Goal: Transaction & Acquisition: Purchase product/service

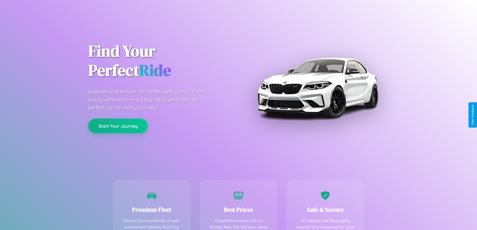
click at [118, 126] on button "Start Your Journey" at bounding box center [117, 126] width 59 height 15
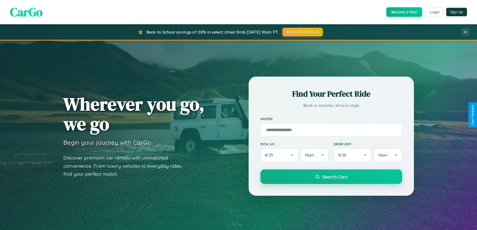
scroll to position [15, 0]
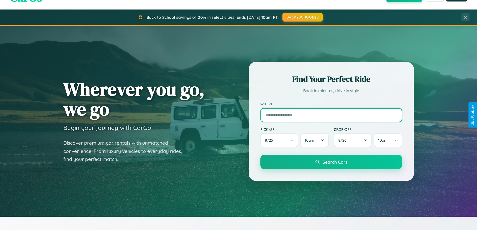
click at [331, 115] on input "text" at bounding box center [332, 115] width 142 height 14
type input "**********"
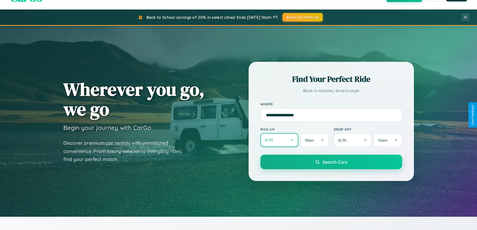
click at [279, 141] on button "8 / 25" at bounding box center [280, 140] width 38 height 14
select select "*"
select select "****"
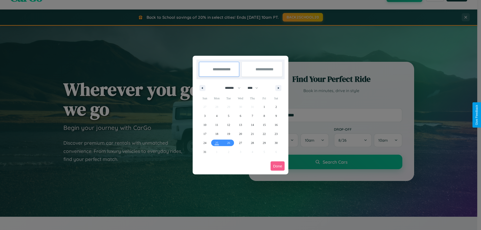
click at [231, 88] on select "******* ******** ***** ***** *** **** **** ****** ********* ******* ******** **…" at bounding box center [231, 88] width 21 height 8
select select "**"
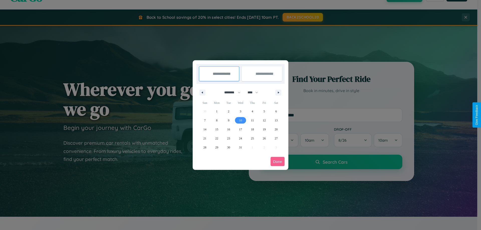
click at [240, 120] on span "10" at bounding box center [240, 120] width 3 height 9
type input "**********"
click at [276, 129] on span "20" at bounding box center [276, 129] width 3 height 9
type input "**********"
click at [278, 162] on button "Done" at bounding box center [278, 161] width 14 height 9
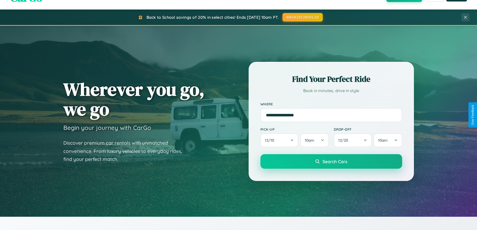
click at [331, 162] on span "Search Cars" at bounding box center [335, 162] width 25 height 6
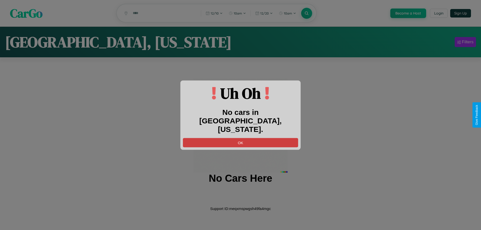
click at [241, 138] on button "OK" at bounding box center [240, 142] width 115 height 9
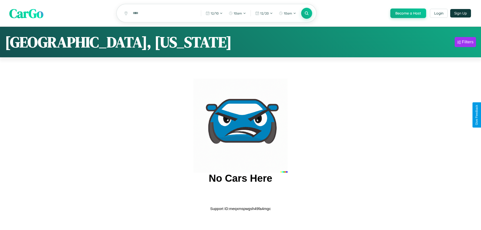
click at [26, 14] on span "CarGo" at bounding box center [26, 13] width 34 height 17
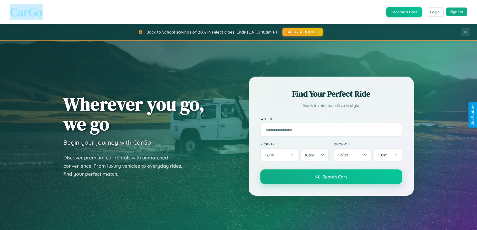
click at [457, 12] on button "Sign Up" at bounding box center [457, 12] width 21 height 9
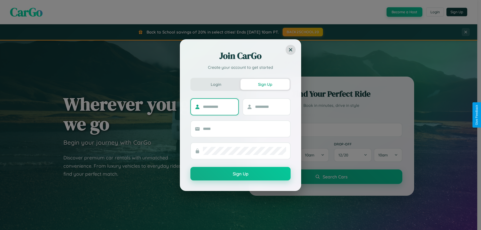
click at [219, 107] on input "text" at bounding box center [218, 107] width 31 height 8
type input "****"
click at [270, 107] on input "text" at bounding box center [270, 107] width 31 height 8
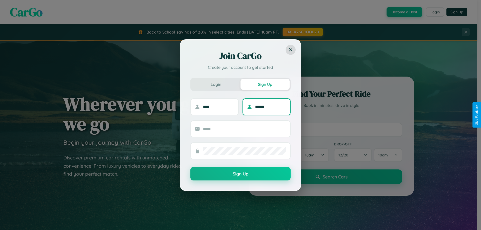
type input "******"
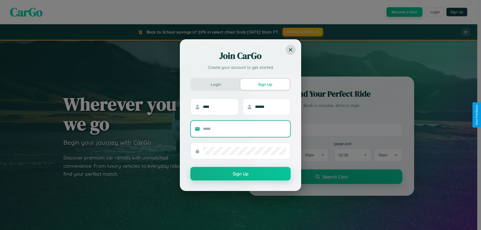
click at [245, 129] on input "text" at bounding box center [244, 129] width 83 height 8
type input "**********"
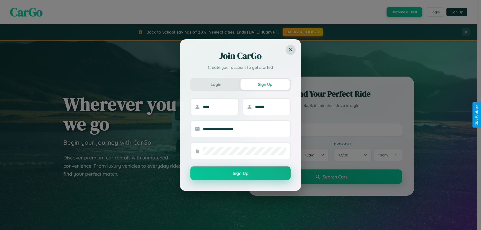
click at [241, 173] on button "Sign Up" at bounding box center [240, 174] width 100 height 14
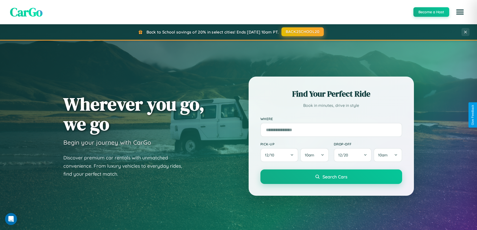
click at [302, 32] on button "BACK2SCHOOL20" at bounding box center [303, 31] width 42 height 9
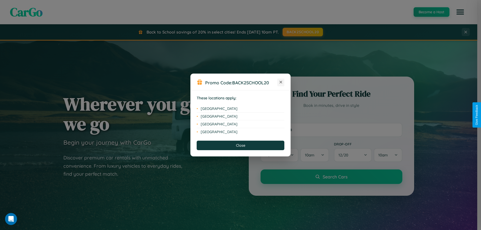
click at [281, 82] on icon at bounding box center [281, 82] width 3 height 3
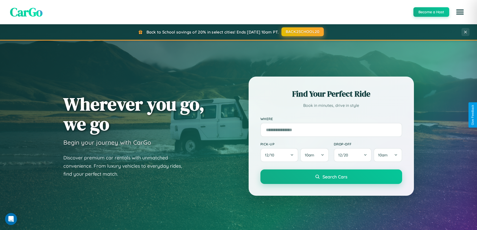
click at [302, 32] on button "BACK2SCHOOL20" at bounding box center [303, 31] width 42 height 9
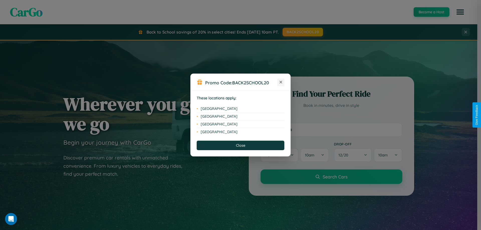
click at [281, 82] on icon at bounding box center [281, 82] width 3 height 3
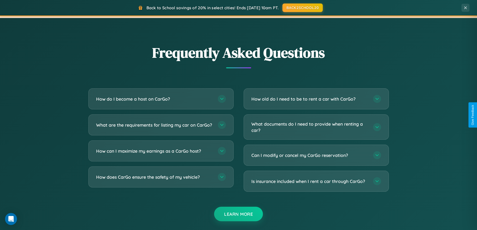
scroll to position [964, 0]
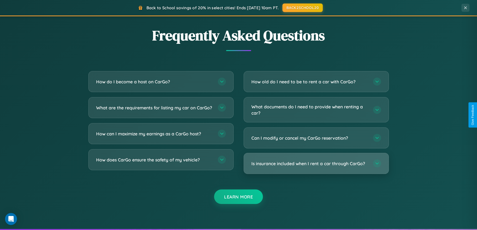
click at [316, 164] on h3 "Is insurance included when I rent a car through CarGo?" at bounding box center [310, 164] width 117 height 6
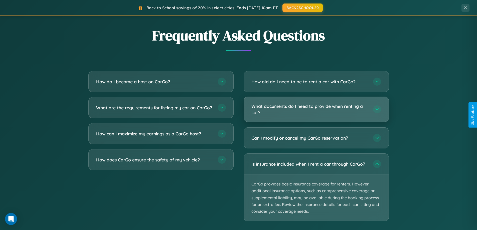
click at [316, 110] on h3 "What documents do I need to provide when renting a car?" at bounding box center [310, 109] width 117 height 12
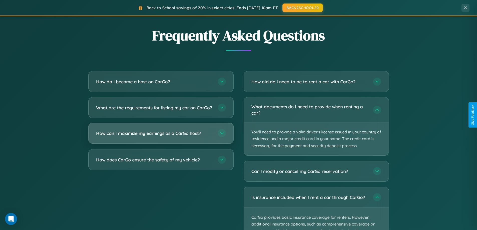
click at [161, 137] on h3 "How can I maximize my earnings as a CarGo host?" at bounding box center [154, 133] width 117 height 6
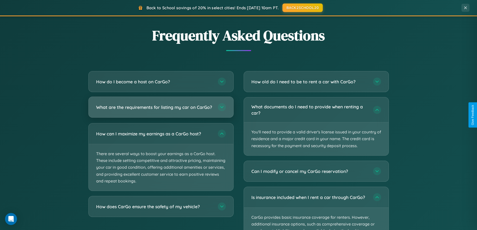
click at [161, 110] on h3 "What are the requirements for listing my car on CarGo?" at bounding box center [154, 107] width 117 height 6
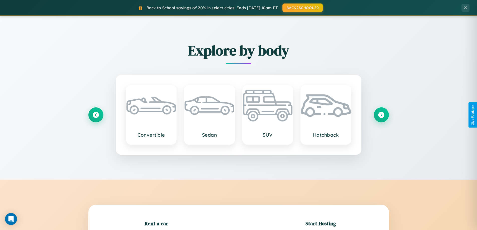
scroll to position [108, 0]
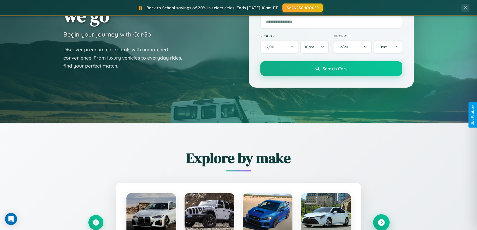
click at [381, 223] on icon at bounding box center [381, 223] width 7 height 7
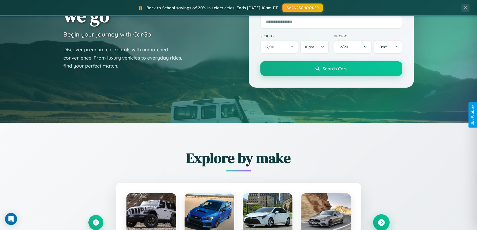
click at [381, 222] on icon at bounding box center [381, 223] width 7 height 7
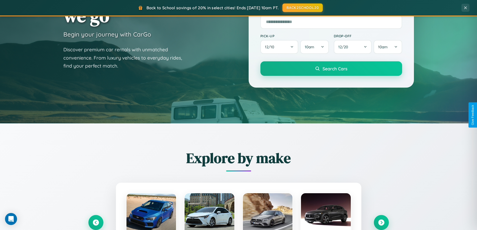
scroll to position [502, 0]
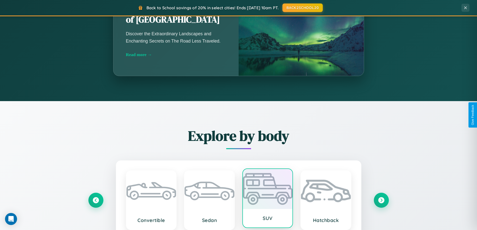
click at [268, 200] on div at bounding box center [268, 189] width 50 height 40
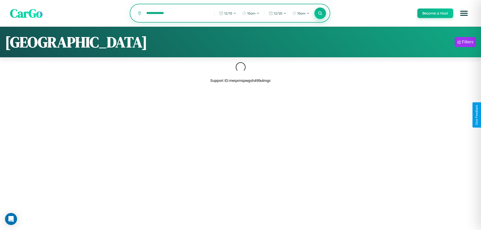
type input "**********"
click at [320, 14] on icon at bounding box center [320, 13] width 5 height 5
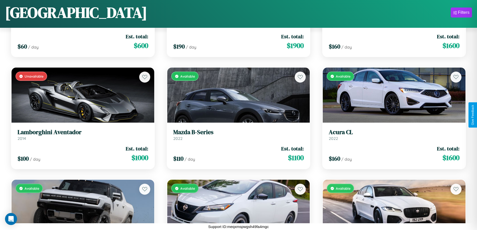
scroll to position [3212, 0]
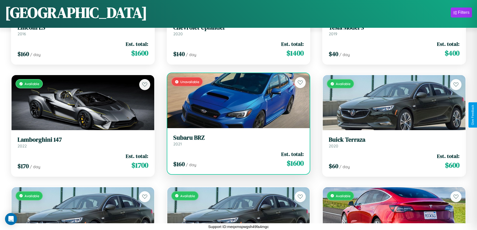
click at [237, 161] on div "$ 160 / day Est. total: $ 1600" at bounding box center [238, 160] width 131 height 18
click at [237, 159] on div "$ 160 / day Est. total: $ 1600" at bounding box center [238, 160] width 131 height 18
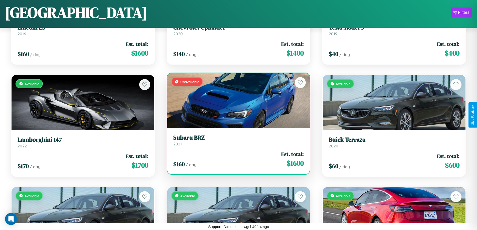
click at [237, 159] on div "$ 160 / day Est. total: $ 1600" at bounding box center [238, 160] width 131 height 18
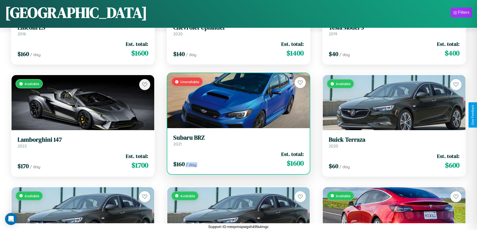
click at [237, 159] on div "$ 160 / day Est. total: $ 1600" at bounding box center [238, 160] width 131 height 18
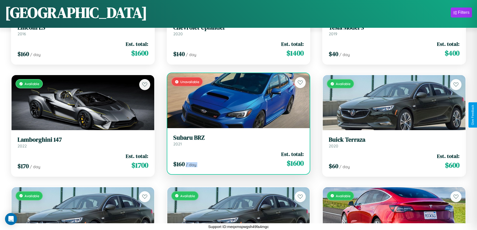
click at [237, 159] on div "$ 160 / day Est. total: $ 1600" at bounding box center [238, 160] width 131 height 18
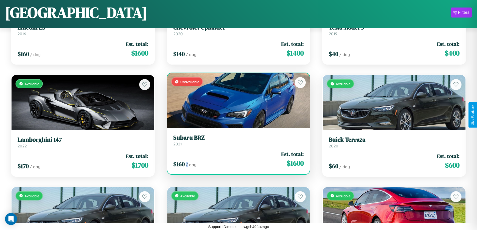
click at [237, 159] on div "$ 160 / day Est. total: $ 1600" at bounding box center [238, 160] width 131 height 18
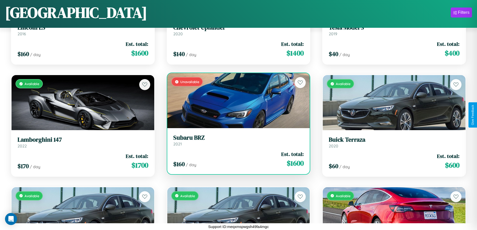
click at [237, 140] on h3 "Subaru BRZ" at bounding box center [238, 137] width 131 height 7
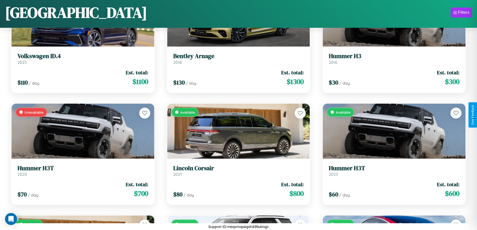
scroll to position [2876, 0]
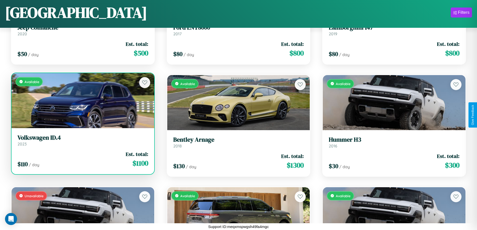
click at [82, 140] on h3 "Volkswagen ID.4" at bounding box center [83, 137] width 131 height 7
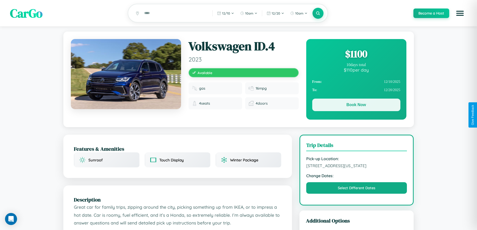
click at [356, 106] on button "Book Now" at bounding box center [356, 105] width 88 height 13
